Goal: Information Seeking & Learning: Learn about a topic

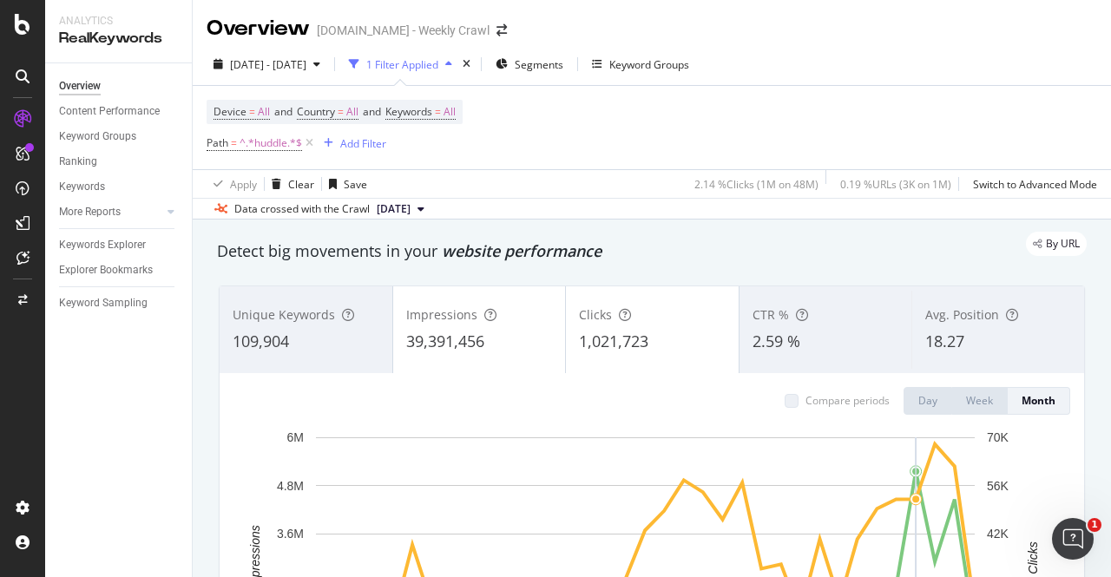
scroll to position [174, 0]
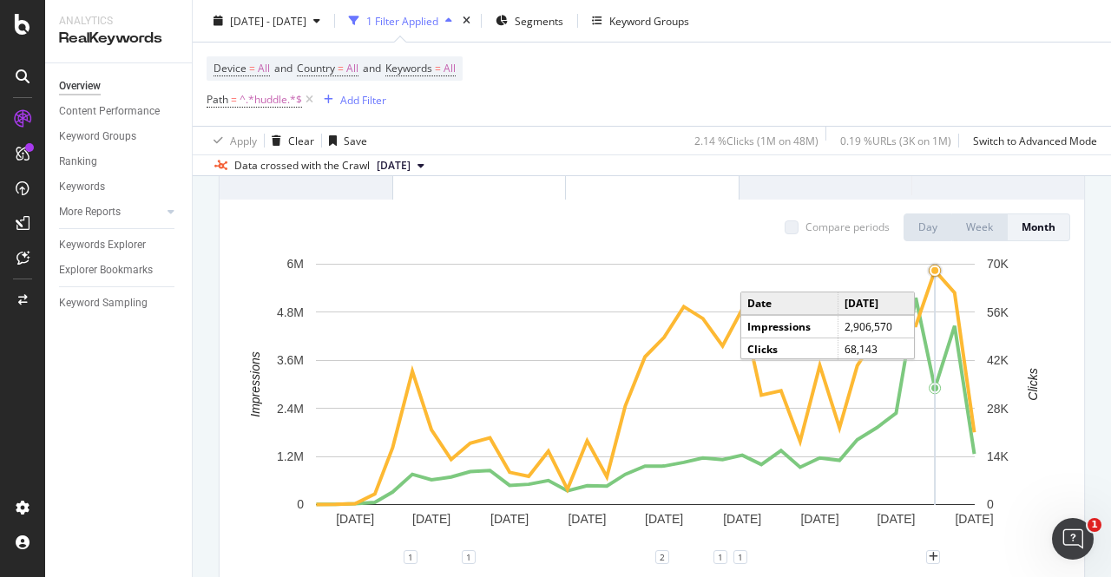
click at [934, 274] on circle "A chart." at bounding box center [935, 270] width 7 height 7
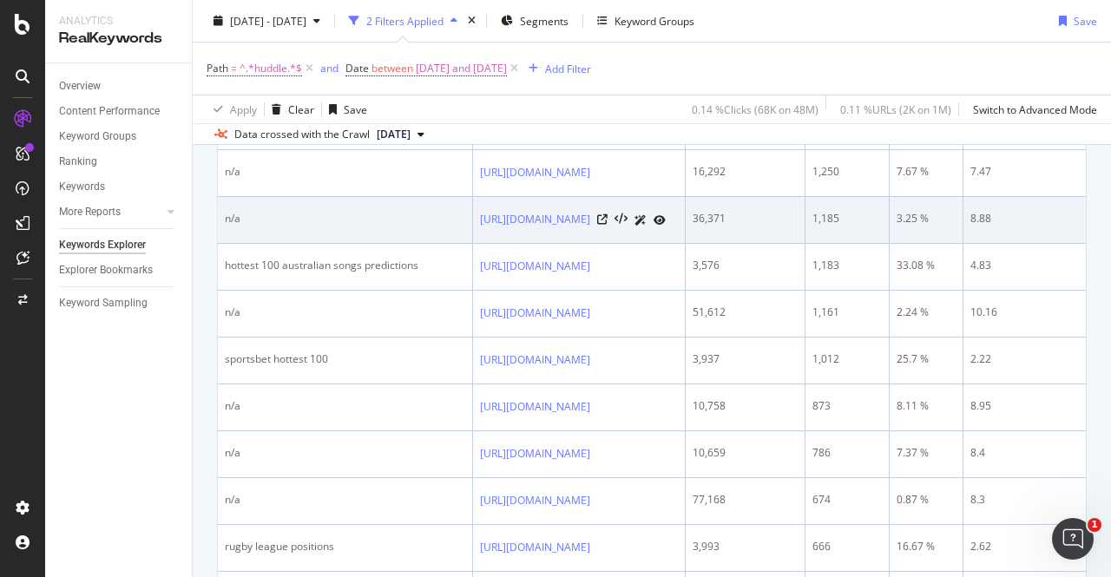
scroll to position [606, 0]
